Goal: Task Accomplishment & Management: Use online tool/utility

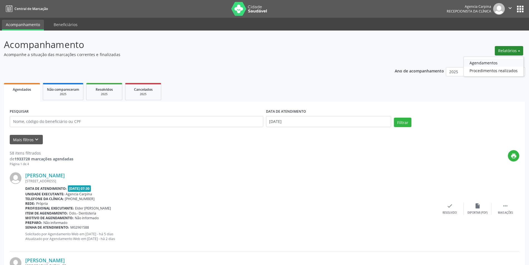
click at [491, 62] on link "Agendamentos" at bounding box center [493, 63] width 60 height 8
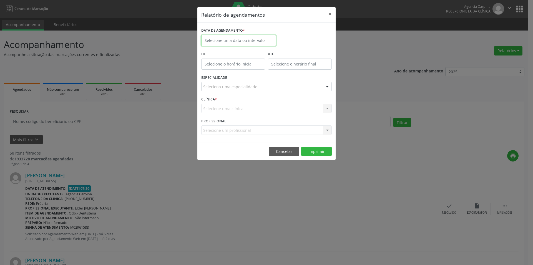
click at [249, 36] on input "text" at bounding box center [238, 40] width 75 height 11
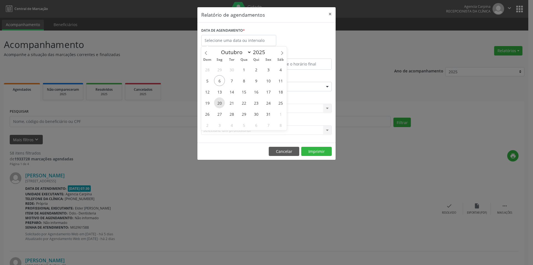
click at [223, 105] on span "20" at bounding box center [219, 102] width 11 height 11
type input "[DATE]"
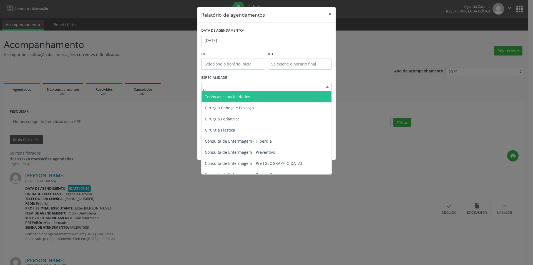
type input "ps"
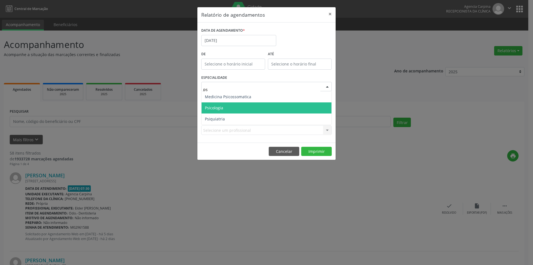
click at [257, 108] on span "Psicologia" at bounding box center [267, 107] width 130 height 11
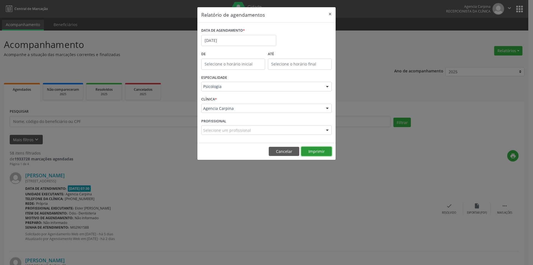
click at [313, 152] on button "Imprimir" at bounding box center [316, 151] width 31 height 9
click at [221, 49] on div "DATA DE AGENDAMENTO * [DATE]" at bounding box center [239, 38] width 78 height 24
click at [227, 39] on input "[DATE]" at bounding box center [238, 40] width 75 height 11
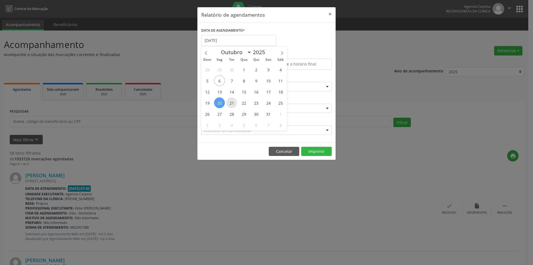
click at [236, 103] on span "21" at bounding box center [231, 102] width 11 height 11
type input "[DATE]"
click at [236, 103] on span "21" at bounding box center [231, 102] width 11 height 11
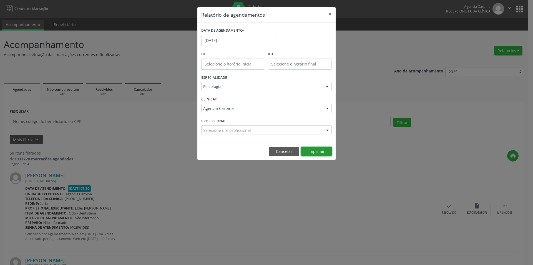
click at [308, 150] on button "Imprimir" at bounding box center [316, 151] width 31 height 9
click at [231, 46] on input "[DATE]" at bounding box center [238, 40] width 75 height 11
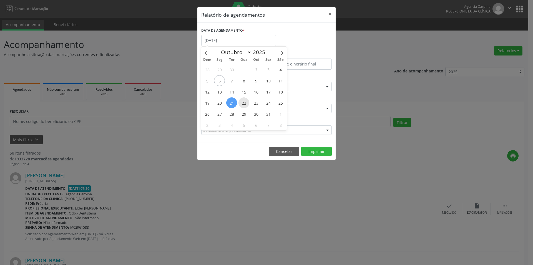
click at [241, 103] on span "22" at bounding box center [244, 102] width 11 height 11
type input "[DATE]"
click at [241, 103] on span "22" at bounding box center [244, 102] width 11 height 11
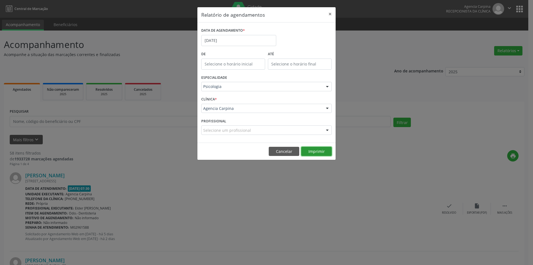
click at [319, 149] on button "Imprimir" at bounding box center [316, 151] width 31 height 9
click at [218, 41] on input "[DATE]" at bounding box center [238, 40] width 75 height 11
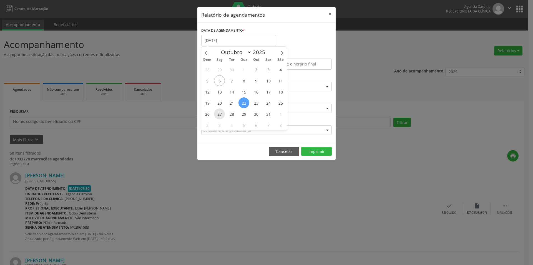
click at [219, 113] on span "27" at bounding box center [219, 114] width 11 height 11
type input "[DATE]"
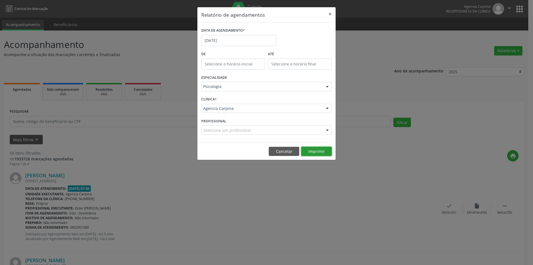
click at [306, 152] on button "Imprimir" at bounding box center [316, 151] width 31 height 9
click at [244, 37] on input "[DATE]" at bounding box center [238, 40] width 75 height 11
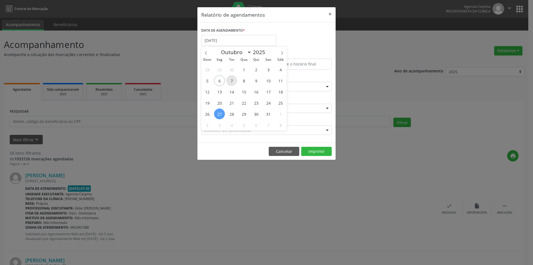
click at [229, 81] on span "7" at bounding box center [231, 80] width 11 height 11
type input "[DATE]"
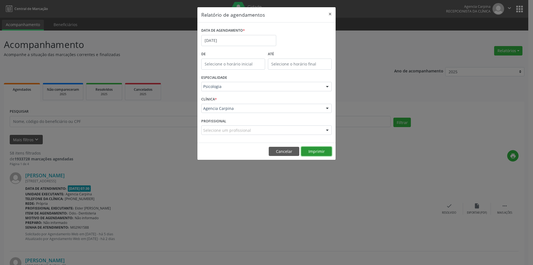
click at [304, 151] on button "Imprimir" at bounding box center [316, 151] width 31 height 9
click at [239, 41] on input "[DATE]" at bounding box center [238, 40] width 75 height 11
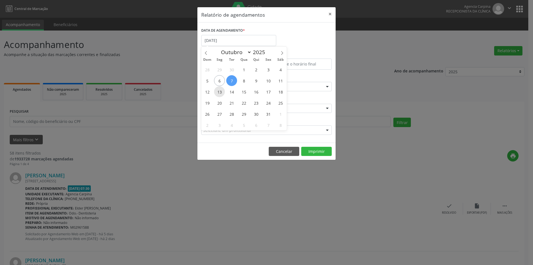
click at [219, 92] on span "13" at bounding box center [219, 91] width 11 height 11
type input "[DATE]"
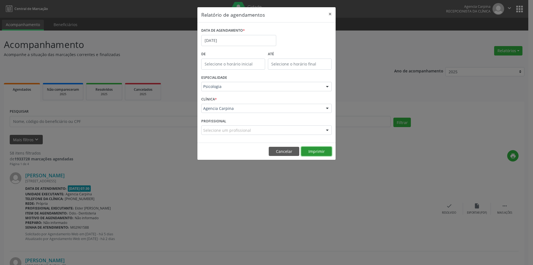
click at [328, 151] on button "Imprimir" at bounding box center [316, 151] width 31 height 9
drag, startPoint x: 329, startPoint y: 15, endPoint x: 330, endPoint y: 18, distance: 2.9
click at [330, 18] on button "×" at bounding box center [330, 14] width 11 height 14
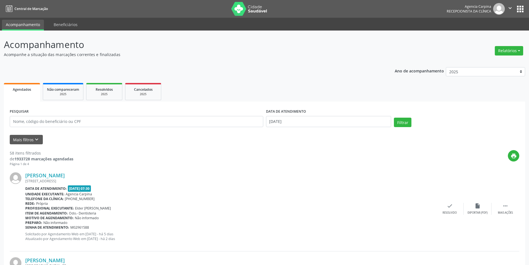
click at [199, 27] on ul "Acompanhamento Beneficiários" at bounding box center [264, 24] width 529 height 13
click at [247, 86] on ul "Agendados Não compareceram 2025 Resolvidos 2025 Cancelados 2025" at bounding box center [264, 92] width 521 height 20
